Goal: Task Accomplishment & Management: Manage account settings

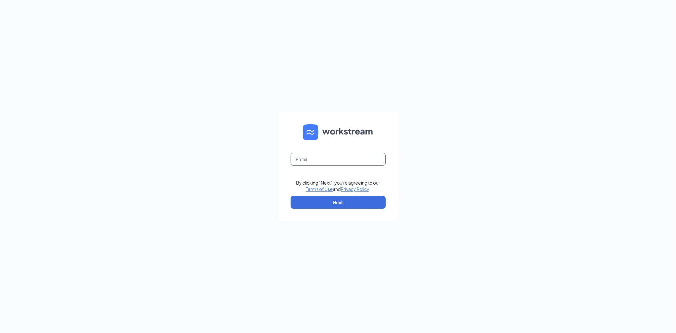
click at [326, 163] on input "text" at bounding box center [338, 159] width 95 height 13
type input "chrisbailey.we@gmail.com"
click at [308, 203] on button "Next" at bounding box center [338, 202] width 95 height 13
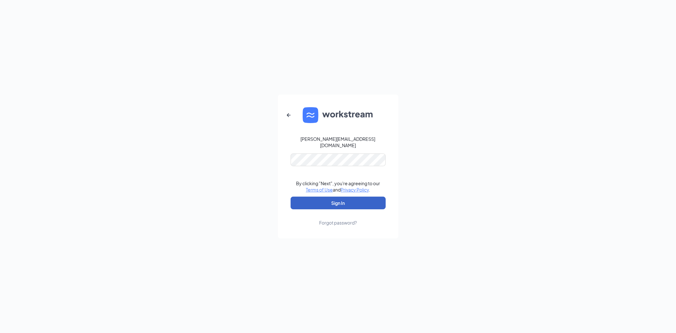
click at [321, 198] on button "Sign In" at bounding box center [338, 203] width 95 height 13
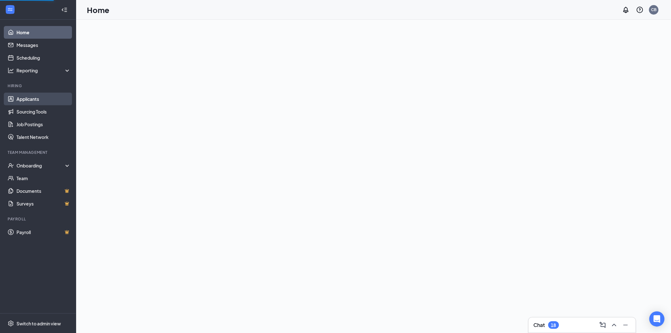
click at [32, 96] on link "Applicants" at bounding box center [43, 99] width 54 height 13
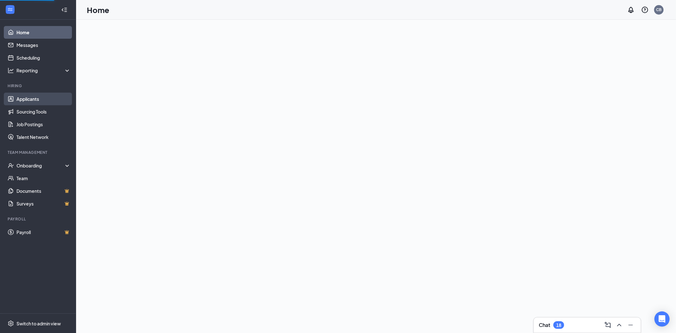
click at [32, 96] on link "Applicants" at bounding box center [43, 99] width 54 height 13
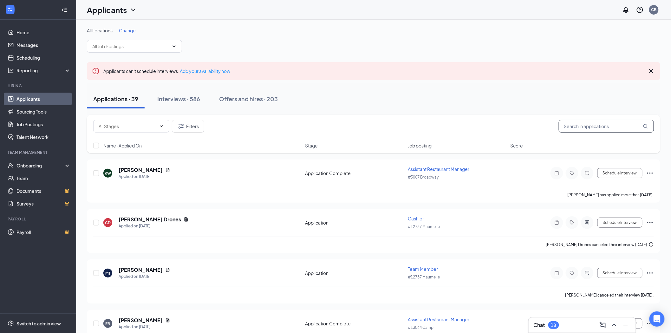
click at [583, 127] on input "text" at bounding box center [606, 126] width 95 height 13
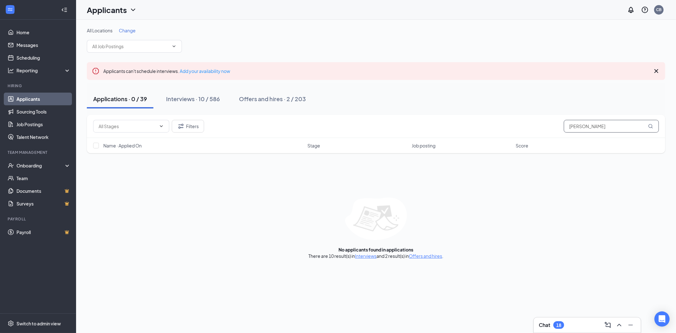
type input "[PERSON_NAME]"
click at [369, 259] on div "All Locations Change Applicants can't schedule interviews. Add your availabilit…" at bounding box center [376, 143] width 600 height 247
click at [367, 255] on link "Interviews" at bounding box center [366, 256] width 22 height 6
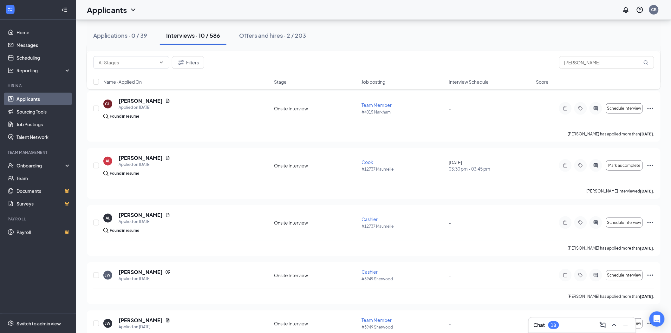
scroll to position [81, 0]
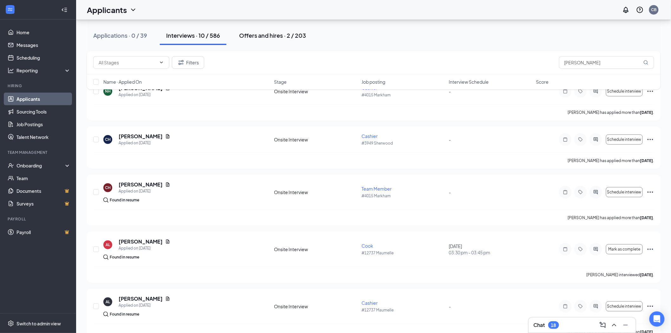
click at [282, 36] on div "Offers and hires · 2 / 203" at bounding box center [272, 35] width 67 height 8
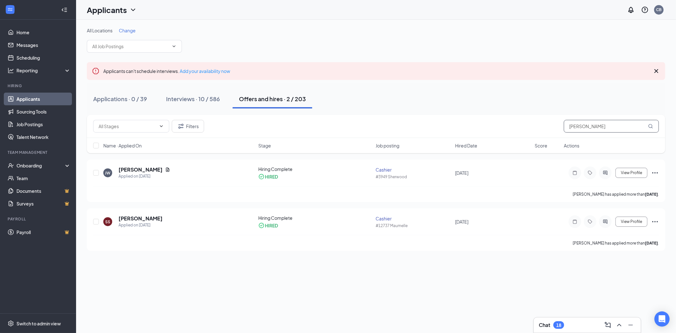
drag, startPoint x: 590, startPoint y: 127, endPoint x: 461, endPoint y: 112, distance: 130.6
click at [461, 112] on div "All Locations Change Applicants can't schedule interviews. Add your availabilit…" at bounding box center [376, 139] width 579 height 224
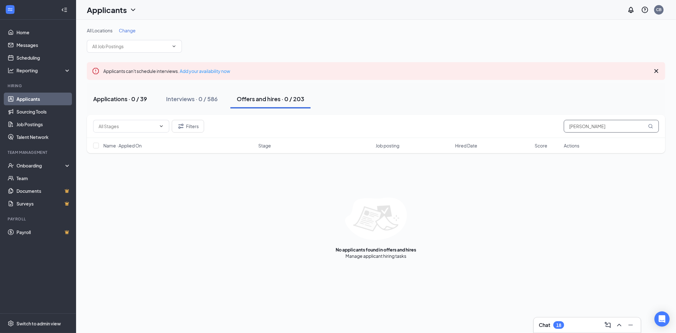
type input "[PERSON_NAME]"
click at [135, 97] on div "Applications · 0 / 39" at bounding box center [120, 99] width 54 height 8
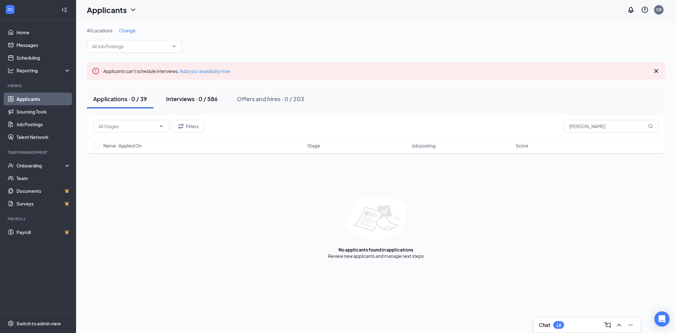
click at [217, 91] on button "Interviews · 0 / 586" at bounding box center [192, 98] width 64 height 19
click at [586, 126] on input "[PERSON_NAME]" at bounding box center [611, 126] width 95 height 13
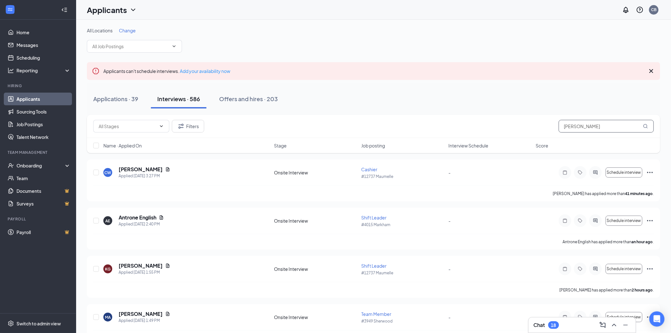
type input "[PERSON_NAME]"
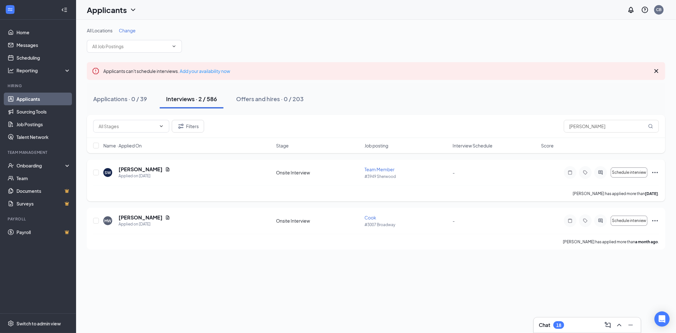
click at [658, 173] on icon "Ellipses" at bounding box center [656, 173] width 8 height 8
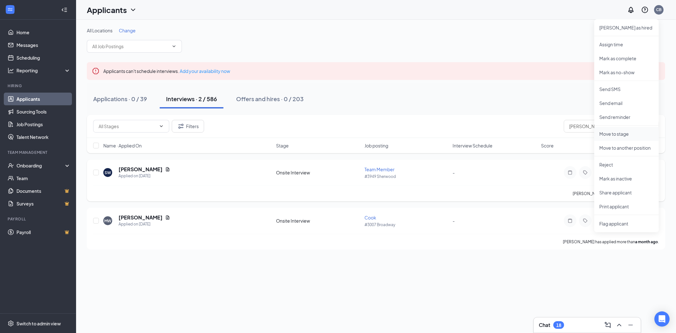
click at [605, 137] on p "Move to stage" at bounding box center [627, 134] width 55 height 6
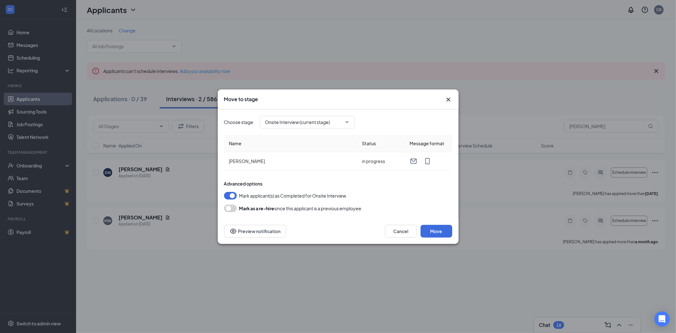
type input "Hiring Complete (final stage)"
click at [432, 230] on button "Move" at bounding box center [437, 231] width 32 height 13
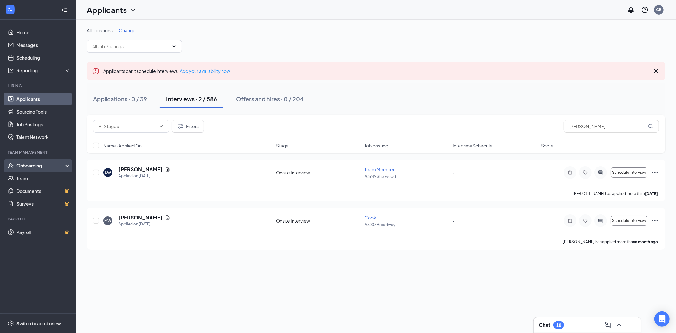
click at [36, 166] on div "Onboarding" at bounding box center [40, 165] width 49 height 6
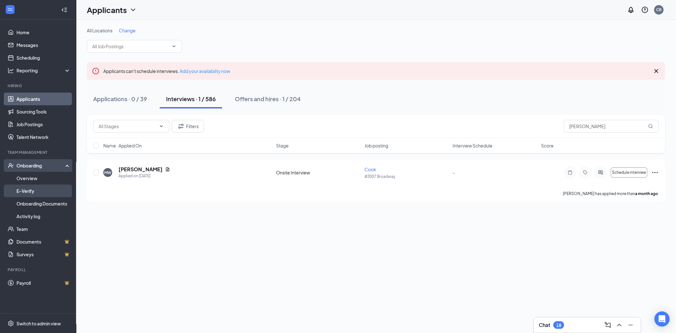
click at [41, 193] on link "E-Verify" at bounding box center [43, 191] width 54 height 13
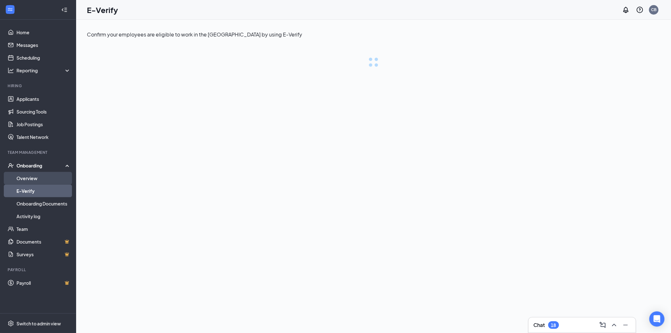
click at [45, 181] on link "Overview" at bounding box center [43, 178] width 54 height 13
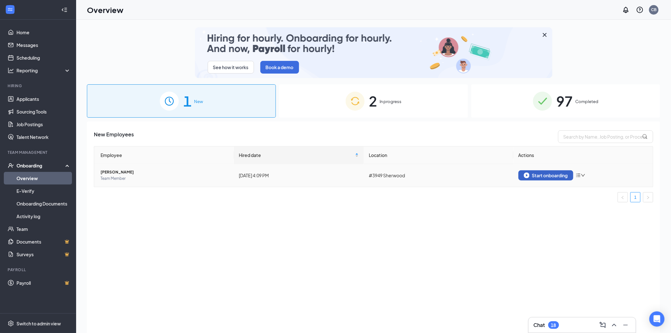
click at [561, 174] on div "Start onboarding" at bounding box center [546, 175] width 44 height 6
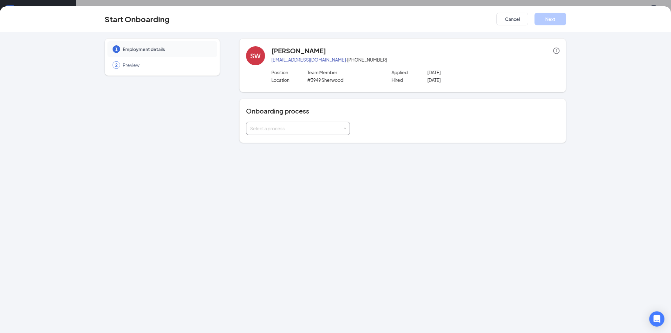
click at [265, 130] on div "Select a process" at bounding box center [296, 128] width 93 height 6
click at [273, 143] on span "Onboarding" at bounding box center [261, 142] width 25 height 6
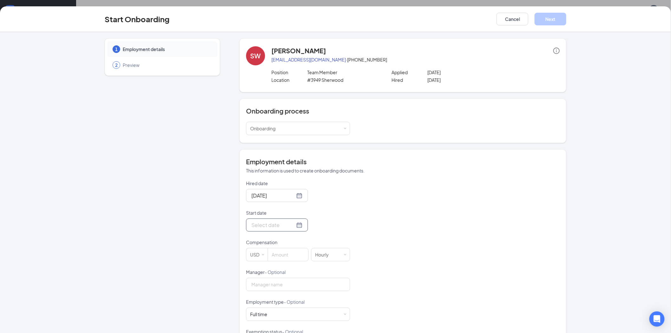
click at [294, 229] on div at bounding box center [277, 224] width 62 height 13
click at [318, 210] on p "Start date" at bounding box center [298, 213] width 104 height 6
click at [295, 221] on input "Start date" at bounding box center [272, 225] width 43 height 8
click at [318, 225] on div at bounding box center [298, 224] width 104 height 13
click at [292, 253] on input at bounding box center [288, 254] width 40 height 13
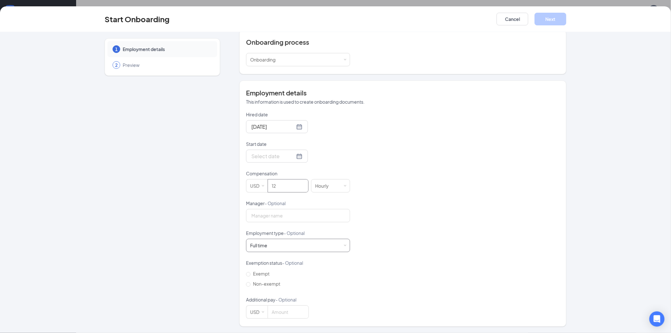
scroll to position [29, 0]
type input "12"
click at [275, 240] on div "Full time Works 30+ hours per week and is reasonably expected to work" at bounding box center [298, 245] width 96 height 13
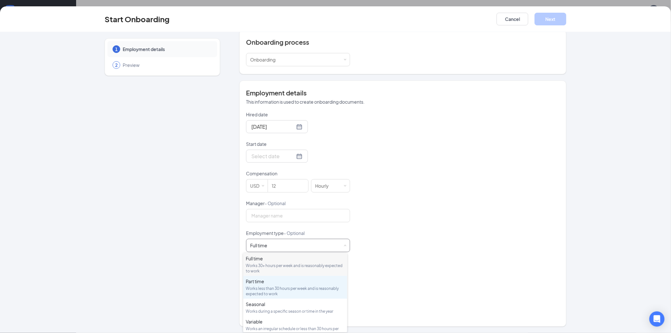
click at [274, 286] on div "Works less than 30 hours per week and is reasonably expected to work" at bounding box center [295, 291] width 99 height 11
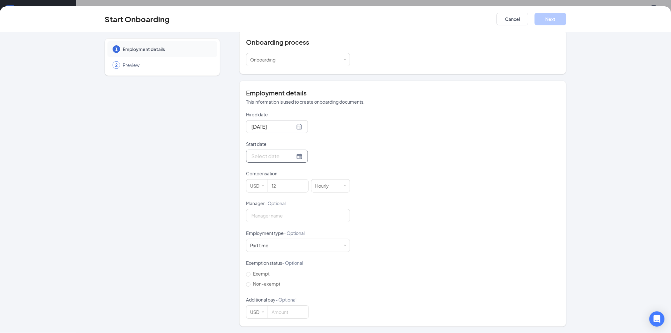
click at [292, 156] on div at bounding box center [276, 156] width 51 height 8
type input "[DATE]"
click at [277, 213] on div "16" at bounding box center [279, 213] width 8 height 8
click at [539, 16] on button "Next" at bounding box center [551, 19] width 32 height 13
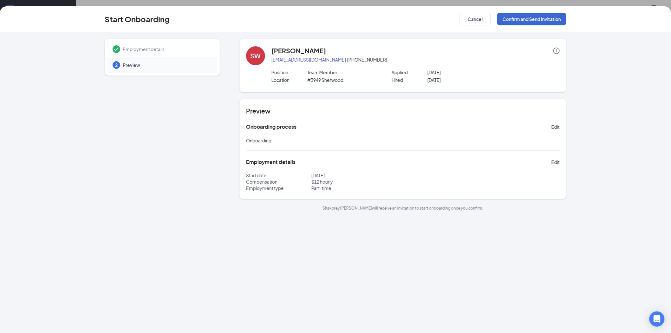
scroll to position [0, 0]
click at [521, 18] on button "Confirm and Send Invitation" at bounding box center [531, 19] width 69 height 13
